Goal: Transaction & Acquisition: Purchase product/service

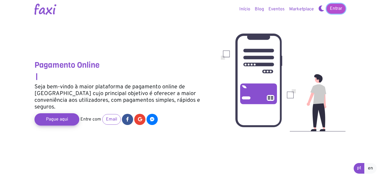
click at [333, 8] on link "Entrar" at bounding box center [335, 9] width 19 height 10
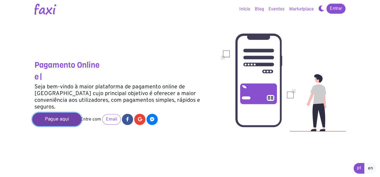
click at [68, 113] on link "Pague aqui" at bounding box center [56, 119] width 49 height 13
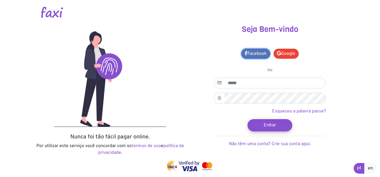
click at [257, 54] on link "Facebook" at bounding box center [255, 54] width 29 height 10
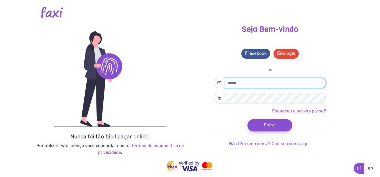
click at [239, 84] on input "email" at bounding box center [274, 83] width 101 height 11
type input "**********"
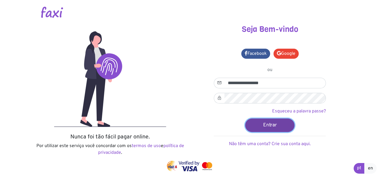
click at [285, 128] on button "Entrar" at bounding box center [269, 124] width 49 height 13
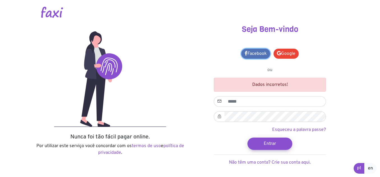
click at [258, 53] on link "Facebook" at bounding box center [255, 54] width 29 height 10
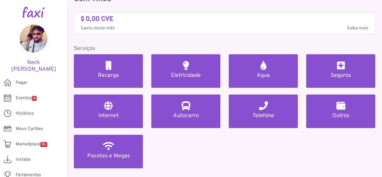
scroll to position [27, 0]
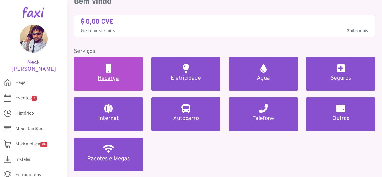
click at [117, 79] on h5 "Recarga" at bounding box center [109, 78] width 56 height 7
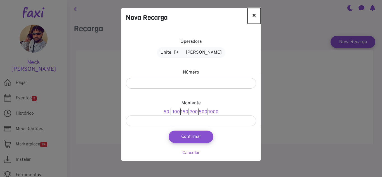
click at [253, 17] on button "×" at bounding box center [254, 16] width 13 height 16
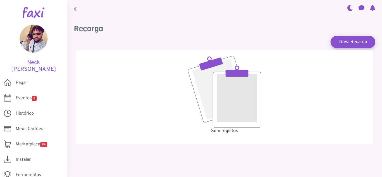
click at [77, 10] on link at bounding box center [75, 8] width 7 height 13
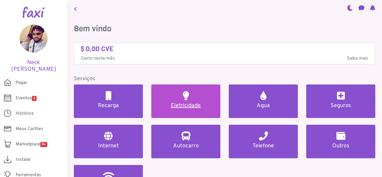
click at [200, 110] on link "Eletricidade" at bounding box center [185, 102] width 69 height 34
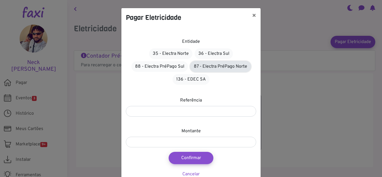
click at [229, 69] on link "87 - Electra PréPago Norte" at bounding box center [220, 66] width 61 height 11
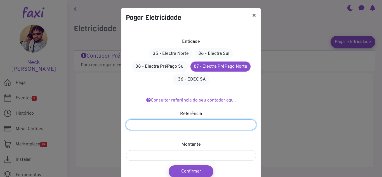
click at [209, 126] on input "number" at bounding box center [191, 125] width 130 height 11
type input "*"
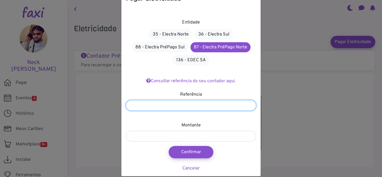
scroll to position [27, 0]
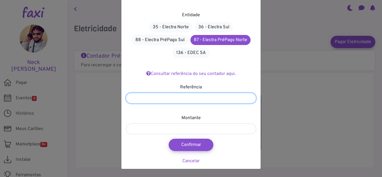
type input "**********"
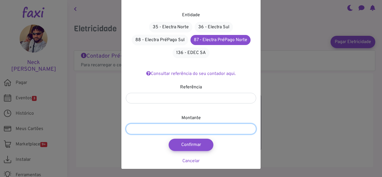
click at [223, 130] on input "number" at bounding box center [191, 129] width 130 height 11
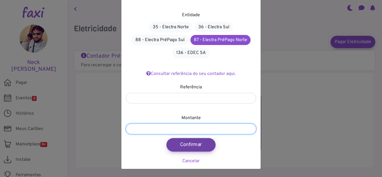
type input "****"
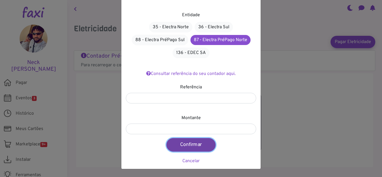
click at [201, 149] on button "Confirmar" at bounding box center [191, 144] width 49 height 13
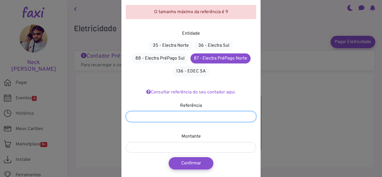
click at [174, 118] on input "**********" at bounding box center [191, 116] width 130 height 11
type input "*"
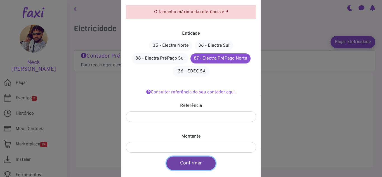
click at [206, 166] on button "Confirmar" at bounding box center [191, 163] width 49 height 13
type input "****"
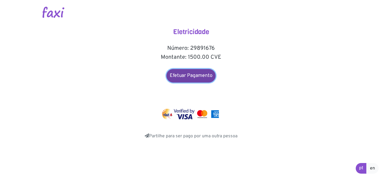
click at [207, 79] on link "Efetuar Pagamento" at bounding box center [191, 75] width 49 height 13
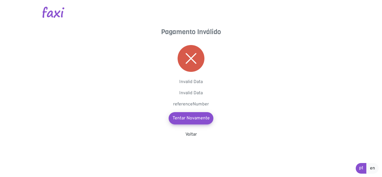
click at [203, 106] on p "referenceNumber" at bounding box center [191, 104] width 112 height 7
click at [198, 108] on div "Pagamento Inválido Invalid Data Invalid Data referenceNumber Tentar Novamente V…" at bounding box center [191, 83] width 112 height 110
click at [187, 136] on link "Voltar" at bounding box center [191, 135] width 11 height 6
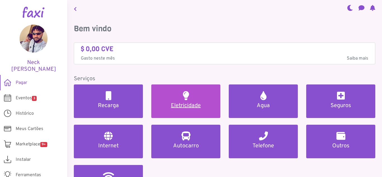
click at [185, 95] on h2 at bounding box center [186, 95] width 6 height 9
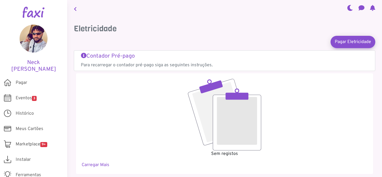
click at [176, 60] on link "Contador Pré-pago Para recarregar o contador pré-pago siga as seguintes instruç…" at bounding box center [225, 61] width 288 height 16
click at [108, 56] on h5 "Contador Pré-pago" at bounding box center [225, 56] width 288 height 7
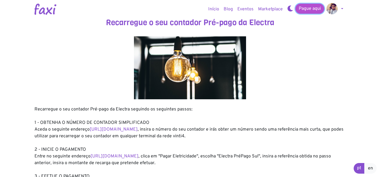
click at [299, 8] on link "Pague aqui" at bounding box center [309, 9] width 29 height 10
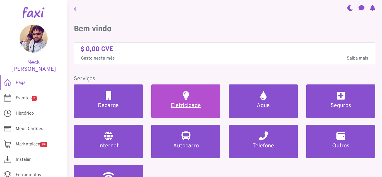
click at [188, 97] on h2 at bounding box center [186, 95] width 6 height 9
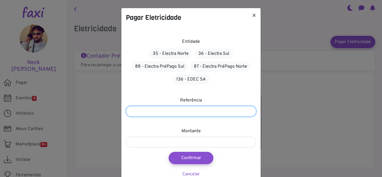
click at [185, 113] on input "number" at bounding box center [191, 111] width 130 height 11
type input "*******"
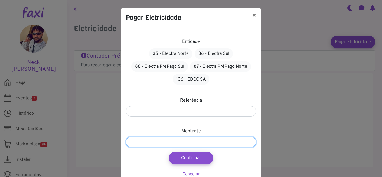
click at [169, 140] on input "number" at bounding box center [191, 142] width 130 height 11
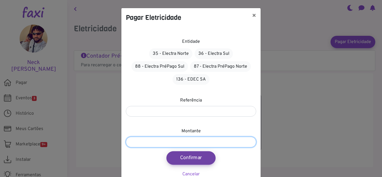
type input "****"
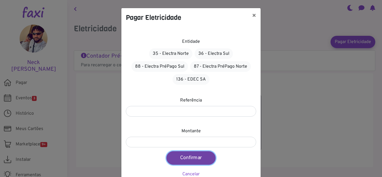
click at [177, 158] on button "Confirmar" at bounding box center [191, 157] width 49 height 13
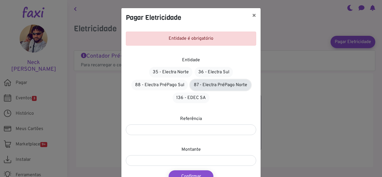
click at [197, 85] on link "87 - Electra PréPago Norte" at bounding box center [220, 85] width 61 height 11
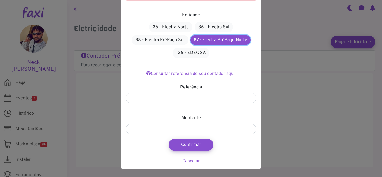
scroll to position [43, 0]
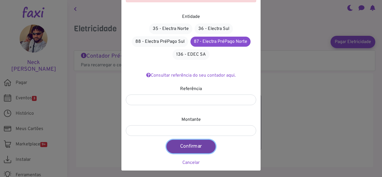
click at [195, 148] on button "Confirmar" at bounding box center [191, 146] width 49 height 13
type input "****"
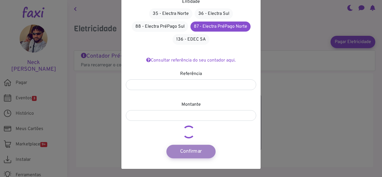
scroll to position [40, 0]
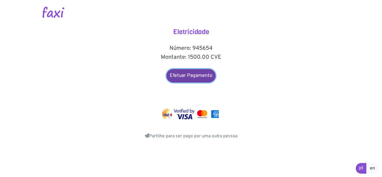
click at [193, 78] on link "Efetuar Pagamento" at bounding box center [191, 75] width 49 height 13
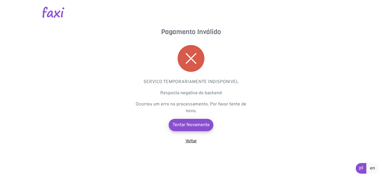
click at [192, 140] on link "Voltar" at bounding box center [191, 142] width 11 height 6
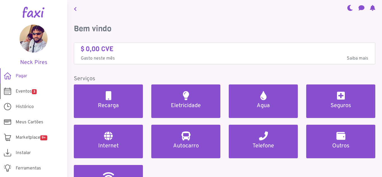
click at [18, 91] on span "Eventos 3" at bounding box center [26, 91] width 21 height 7
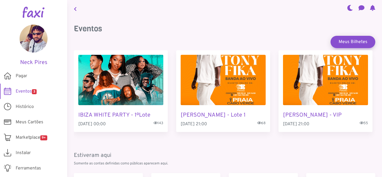
click at [307, 95] on img "3 / 3" at bounding box center [325, 80] width 85 height 50
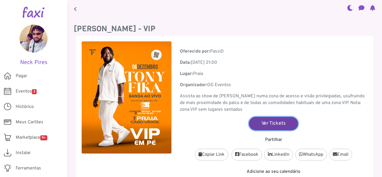
click at [258, 120] on link "Ver Tickets" at bounding box center [273, 123] width 49 height 13
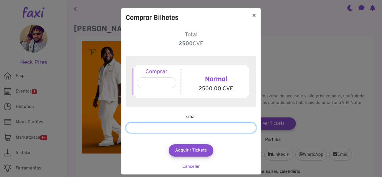
click at [202, 130] on input "email" at bounding box center [191, 128] width 130 height 11
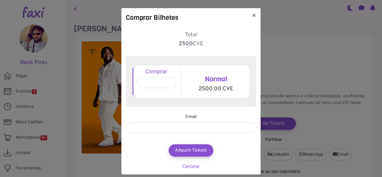
click at [223, 70] on div "Normal 2500.00 CVE" at bounding box center [216, 82] width 69 height 26
click at [145, 84] on input "*" at bounding box center [156, 83] width 39 height 11
click at [169, 83] on input "*" at bounding box center [156, 83] width 39 height 11
click at [169, 81] on input "*" at bounding box center [156, 83] width 39 height 11
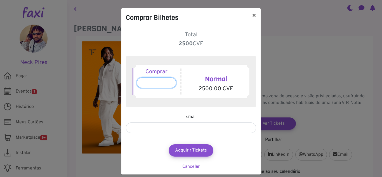
click at [169, 81] on input "*" at bounding box center [156, 83] width 39 height 11
click at [169, 85] on input "*" at bounding box center [156, 83] width 39 height 11
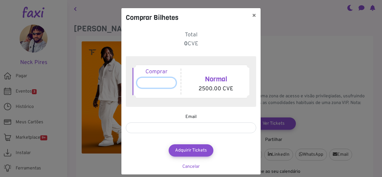
click at [169, 85] on input "*" at bounding box center [156, 83] width 39 height 11
type input "*"
click at [169, 81] on input "*" at bounding box center [156, 83] width 39 height 11
click at [253, 14] on button "×" at bounding box center [254, 16] width 13 height 16
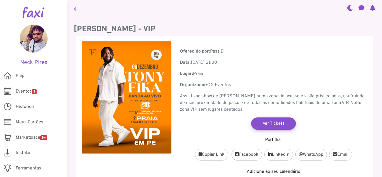
click at [3, 6] on div at bounding box center [33, 12] width 67 height 25
click at [23, 91] on span "Eventos 3" at bounding box center [26, 91] width 21 height 7
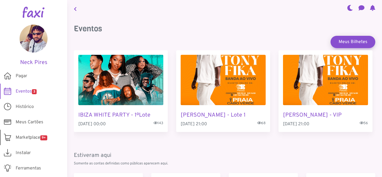
click at [20, 136] on span "Marketplace 9+" at bounding box center [32, 137] width 32 height 7
